Goal: Transaction & Acquisition: Purchase product/service

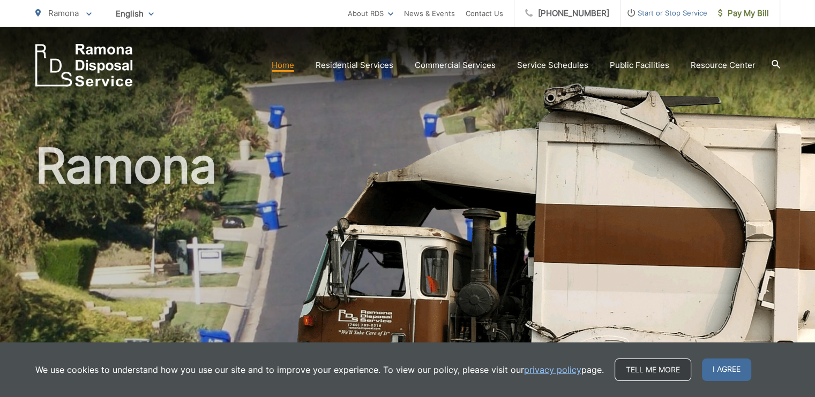
click at [632, 370] on link "Tell me more" at bounding box center [652, 370] width 77 height 22
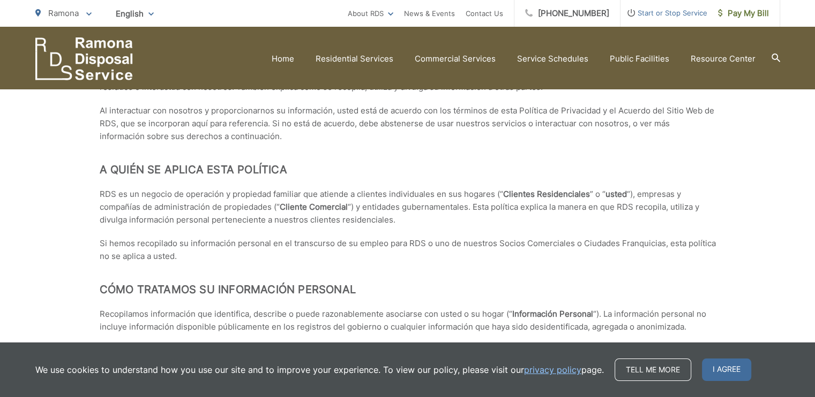
scroll to position [2593, 0]
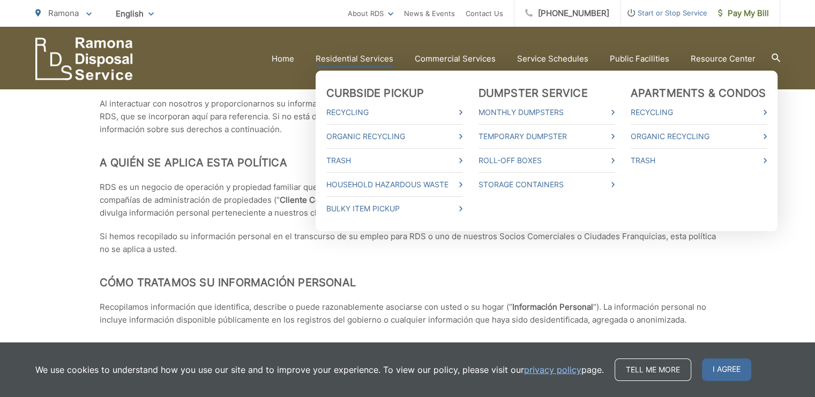
click at [348, 60] on link "Residential Services" at bounding box center [354, 58] width 78 height 13
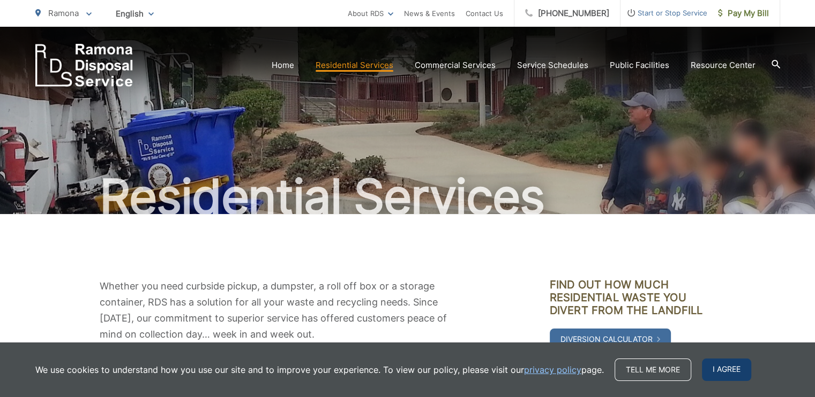
click at [730, 376] on span "I agree" at bounding box center [726, 370] width 49 height 22
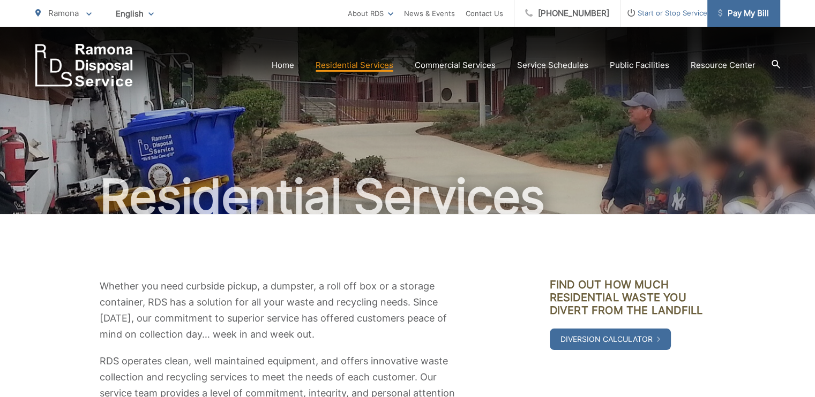
click at [741, 10] on span "Pay My Bill" at bounding box center [743, 13] width 51 height 13
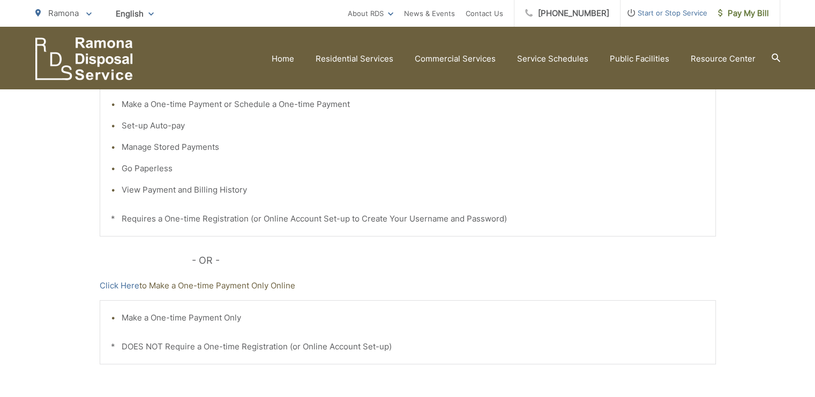
scroll to position [264, 0]
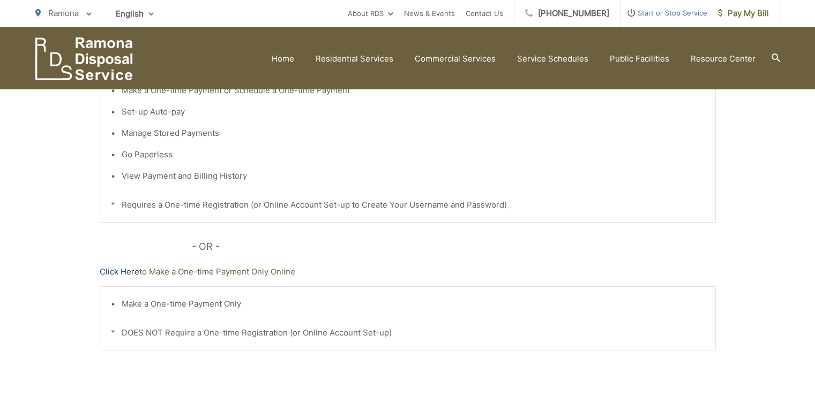
click at [109, 273] on link "Click Here" at bounding box center [120, 272] width 40 height 13
